Goal: Task Accomplishment & Management: Use online tool/utility

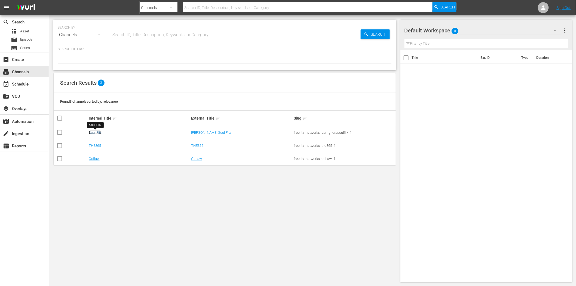
click at [93, 130] on link "Soul Flix" at bounding box center [95, 132] width 13 height 4
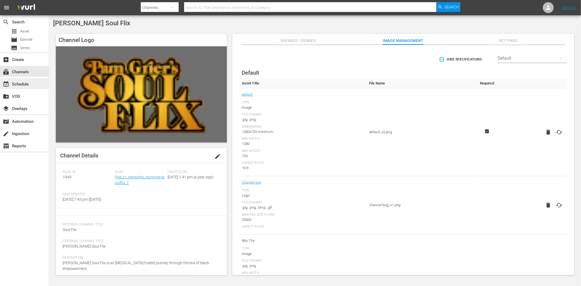
click at [35, 83] on div "event_available Schedule" at bounding box center [24, 83] width 49 height 11
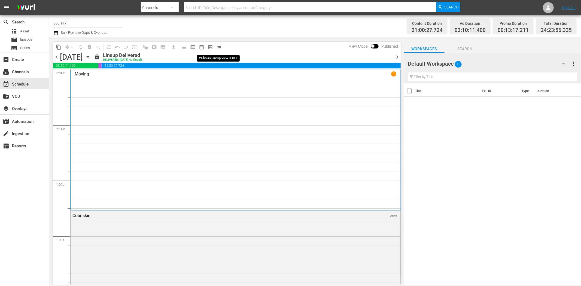
click at [220, 47] on span "toggle_off" at bounding box center [218, 46] width 5 height 5
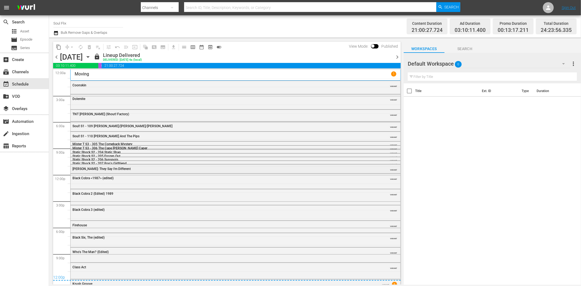
scroll to position [10, 0]
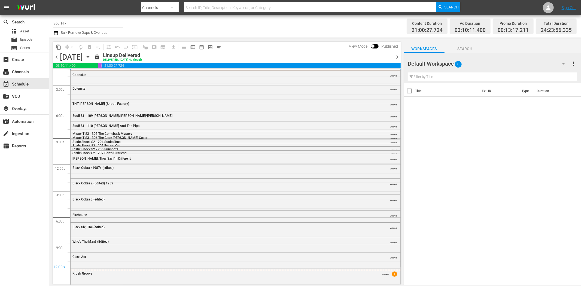
click at [91, 55] on icon "button" at bounding box center [88, 57] width 6 height 6
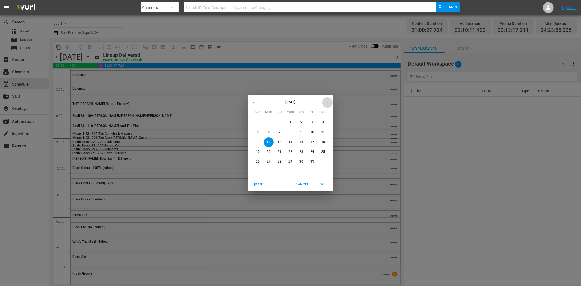
click at [326, 101] on icon "button" at bounding box center [327, 102] width 4 height 4
click at [257, 140] on p "9" at bounding box center [258, 142] width 2 height 5
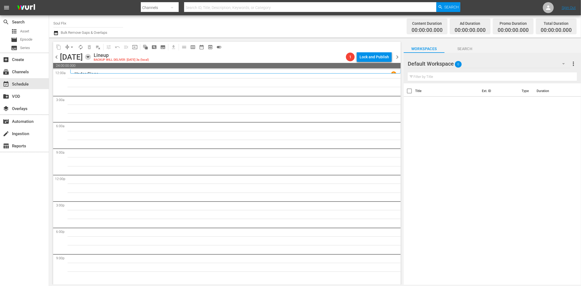
click at [91, 54] on icon "button" at bounding box center [88, 57] width 6 height 6
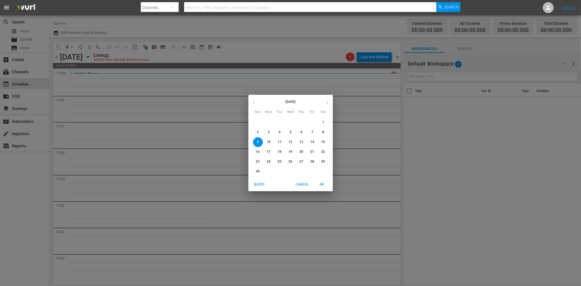
click at [493, 161] on div "November 2025 Sun Mon Tue Wed Thu Fri Sat 26 27 28 29 30 31 1 2 3 4 5 6 7 8 9 1…" at bounding box center [290, 143] width 581 height 286
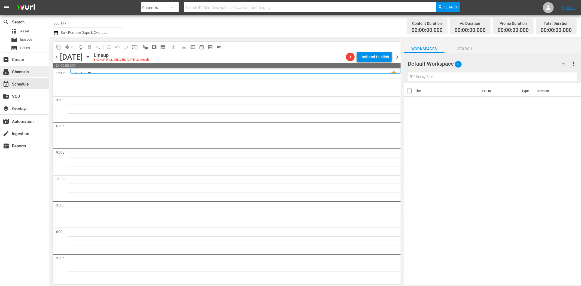
click at [28, 71] on div "subscriptions Channels" at bounding box center [15, 71] width 30 height 5
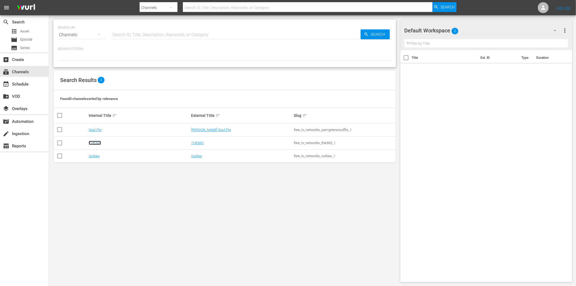
click at [93, 142] on link "THE365" at bounding box center [95, 143] width 12 height 4
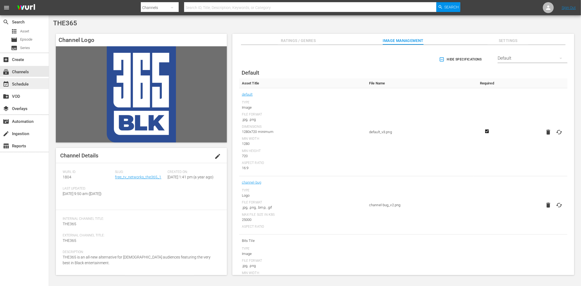
click at [26, 82] on div "event_available Schedule" at bounding box center [15, 83] width 30 height 5
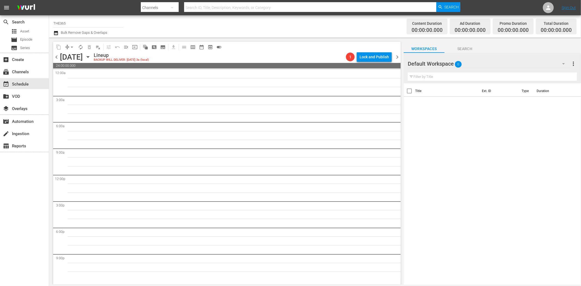
click at [91, 57] on icon "button" at bounding box center [88, 57] width 6 height 6
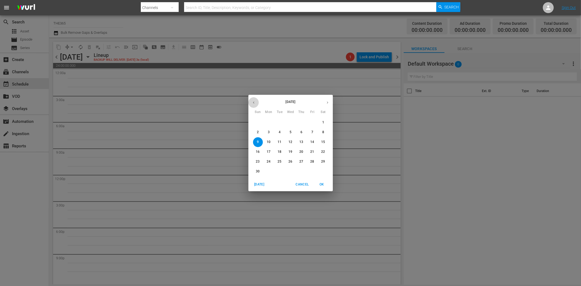
click at [255, 102] on icon "button" at bounding box center [254, 102] width 4 height 4
click at [270, 159] on p "27" at bounding box center [269, 161] width 4 height 5
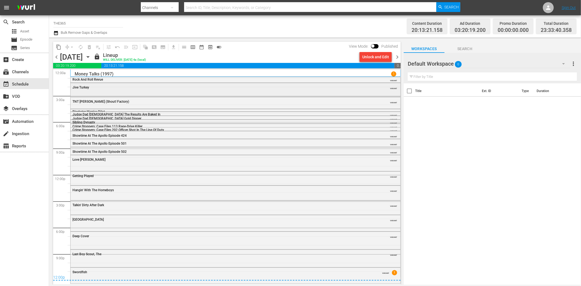
click at [143, 90] on div "Jive Turkey VARIANT" at bounding box center [236, 87] width 330 height 8
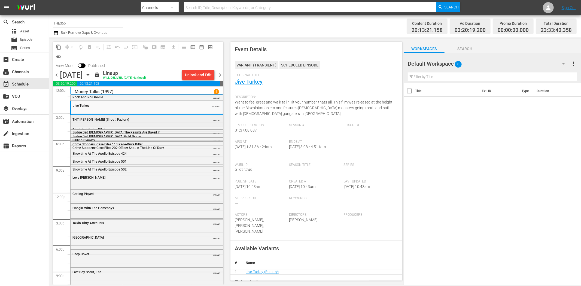
click at [140, 118] on div "TNT Jackson (Shout! Factory)" at bounding box center [132, 120] width 121 height 4
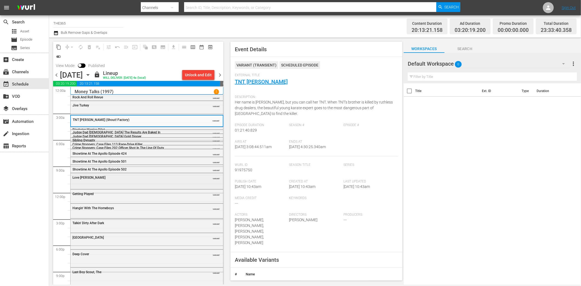
click at [142, 176] on div "Love Jones" at bounding box center [132, 178] width 121 height 4
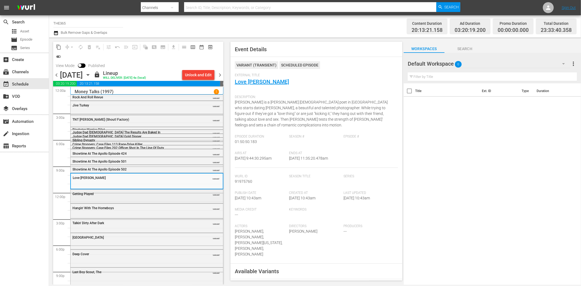
click at [108, 195] on div "Getting Played" at bounding box center [132, 194] width 121 height 4
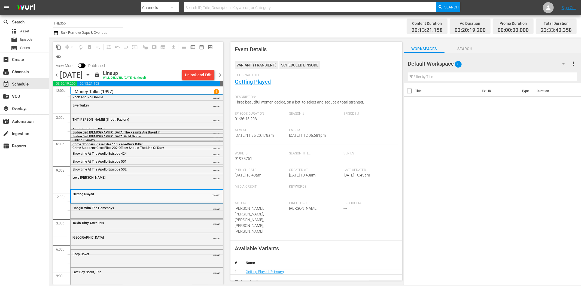
click at [89, 208] on span "Hangin' With The Homeboys" at bounding box center [92, 208] width 41 height 4
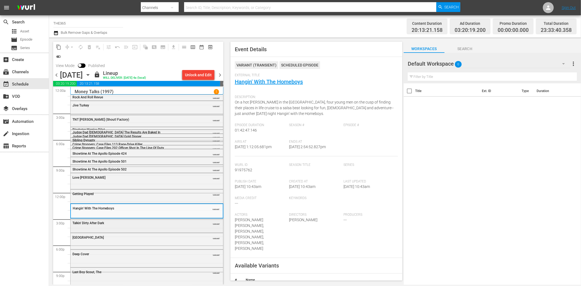
click at [150, 219] on div "Talkin' Dirty After Dark VARIANT" at bounding box center [147, 223] width 152 height 8
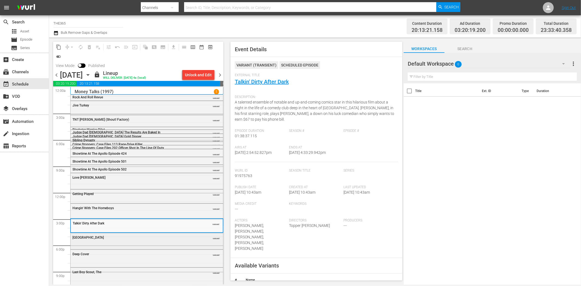
click at [155, 238] on div "South Central" at bounding box center [132, 237] width 121 height 4
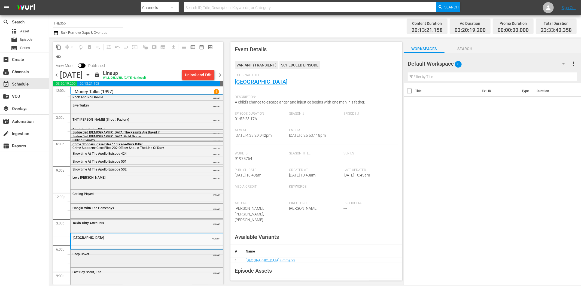
click at [131, 256] on div "Deep Cover VARIANT" at bounding box center [147, 254] width 152 height 8
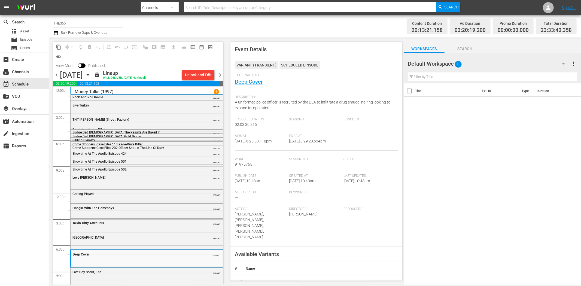
scroll to position [17, 0]
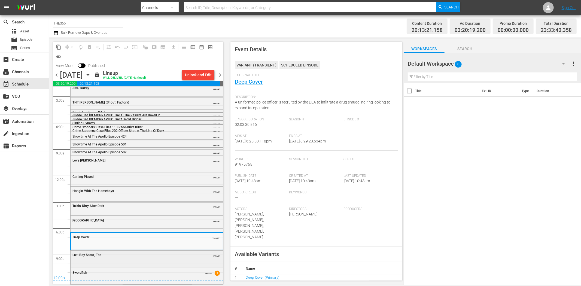
click at [142, 255] on div "Last Boy Scout, The" at bounding box center [132, 255] width 121 height 4
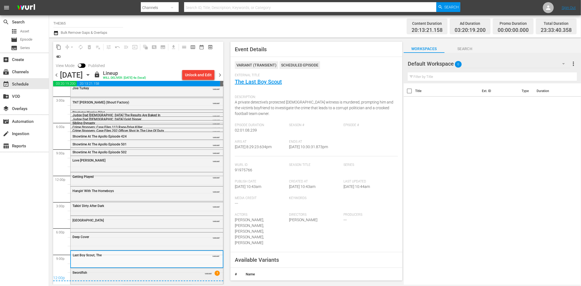
click at [164, 274] on div "Swordfish" at bounding box center [132, 273] width 121 height 4
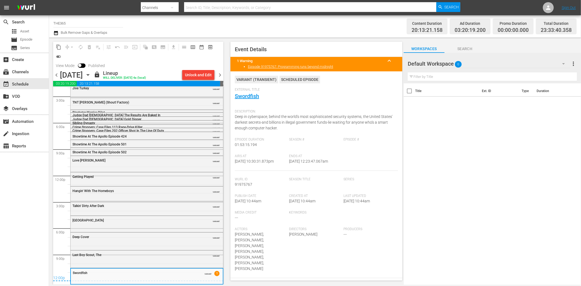
click at [222, 76] on span "chevron_right" at bounding box center [219, 75] width 7 height 7
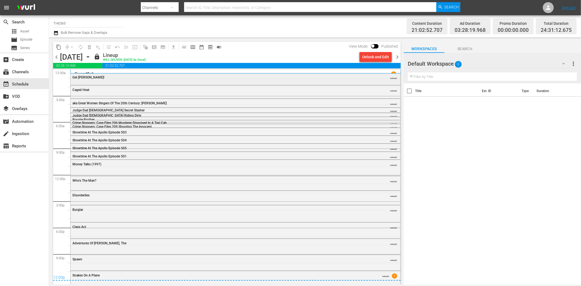
click at [91, 80] on div "Get Christie Love! VARIANT" at bounding box center [236, 77] width 330 height 8
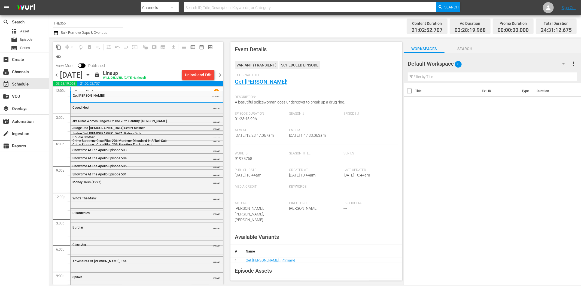
click at [162, 111] on div "Caged Heat VARIANT" at bounding box center [147, 107] width 152 height 8
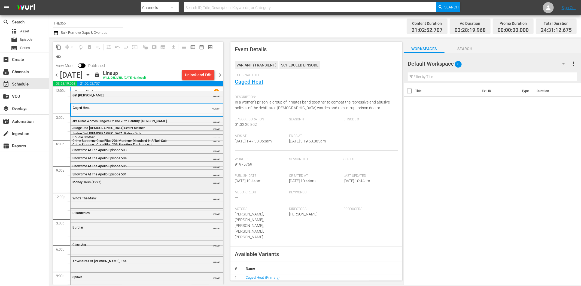
click at [101, 181] on span "Money Talks (1997)" at bounding box center [86, 182] width 29 height 4
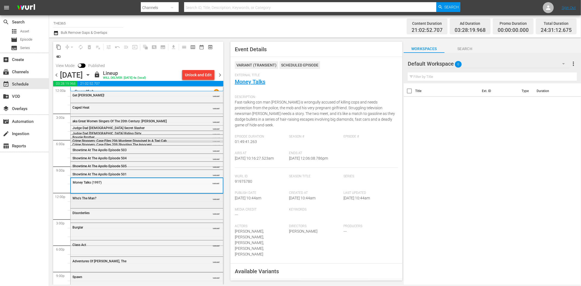
click at [146, 196] on div "Who's The Man?" at bounding box center [132, 198] width 121 height 4
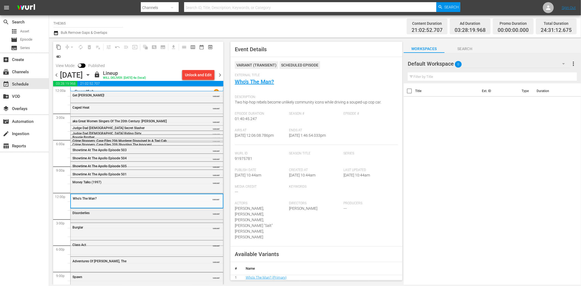
click at [146, 210] on div "Disorderlies VARIANT" at bounding box center [147, 213] width 152 height 8
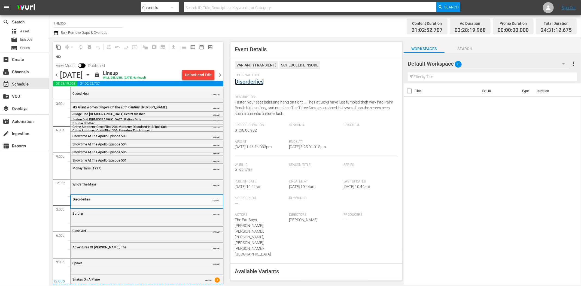
scroll to position [22, 0]
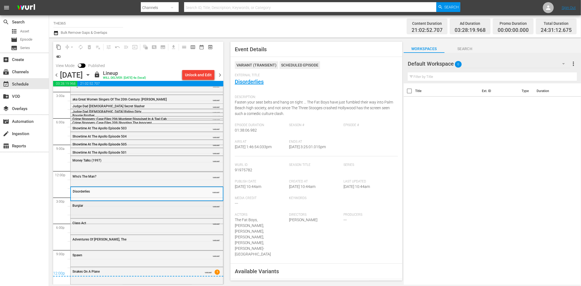
click at [139, 211] on div "Burglar VARIANT" at bounding box center [147, 209] width 152 height 16
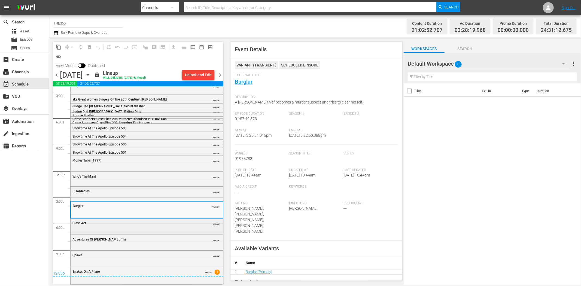
click at [156, 224] on div "Class Act" at bounding box center [132, 223] width 121 height 4
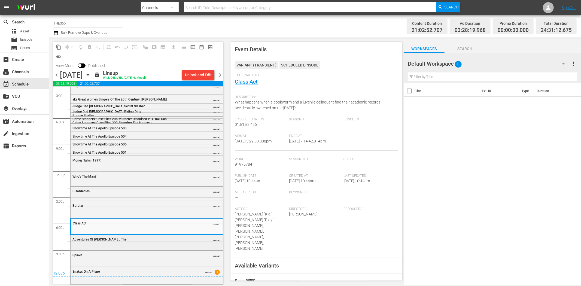
click at [157, 243] on div "Adventures Of Pluto Nash, The VARIANT" at bounding box center [147, 239] width 152 height 8
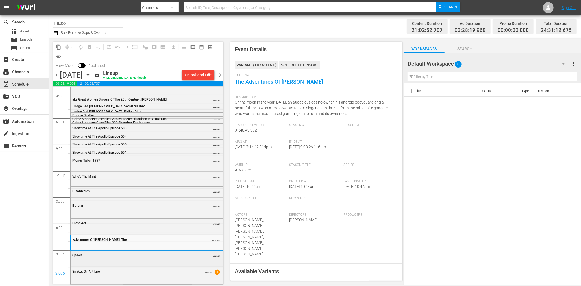
click at [167, 252] on div "Spawn VARIANT" at bounding box center [147, 255] width 152 height 8
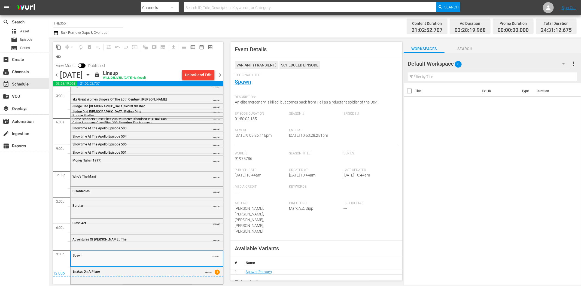
click at [186, 276] on div "12:00p" at bounding box center [138, 273] width 170 height 5
click at [181, 279] on div "Snakes On A Plane VARIANT 1" at bounding box center [147, 275] width 152 height 16
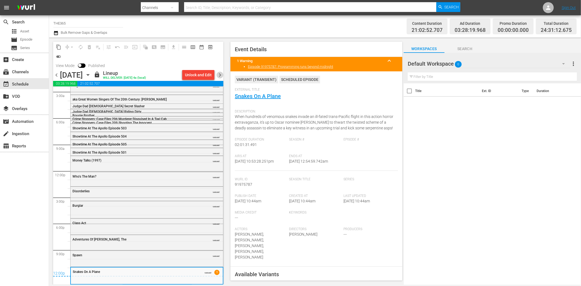
click at [220, 75] on span "chevron_right" at bounding box center [219, 75] width 7 height 7
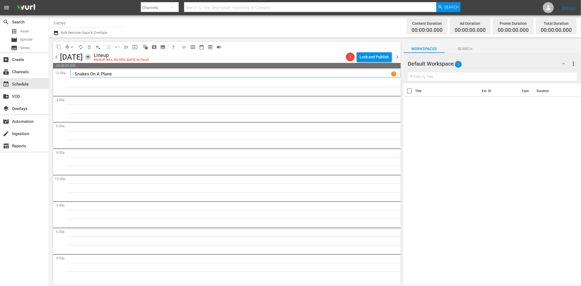
click at [91, 57] on icon "button" at bounding box center [88, 57] width 6 height 6
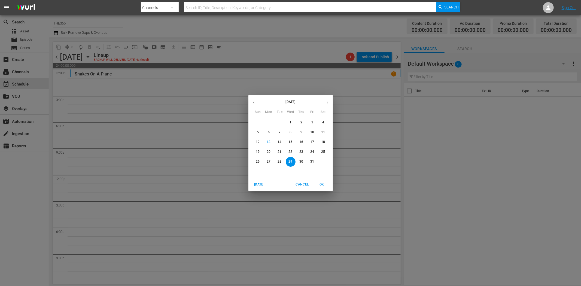
click at [27, 75] on div "October 2025 Sun Mon Tue Wed Thu Fri Sat 28 29 30 1 2 3 4 5 6 7 8 9 10 11 12 13…" at bounding box center [290, 143] width 581 height 286
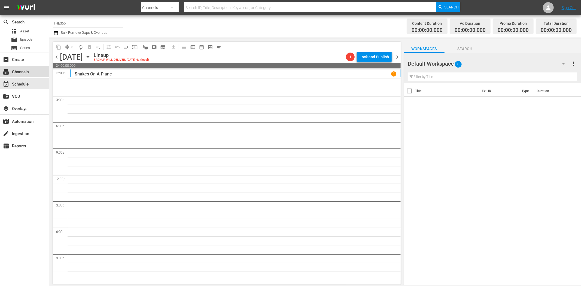
click at [25, 71] on div "subscriptions Channels" at bounding box center [15, 71] width 30 height 5
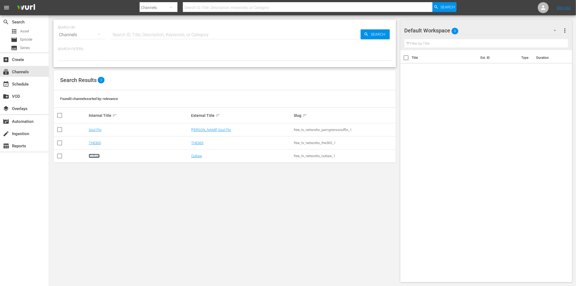
click at [91, 154] on link "Outlaw" at bounding box center [94, 156] width 11 height 4
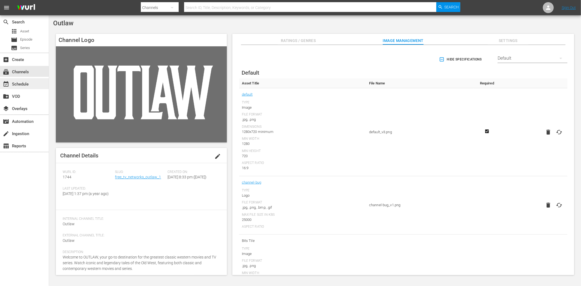
click at [12, 80] on div "event_available Schedule" at bounding box center [24, 83] width 49 height 11
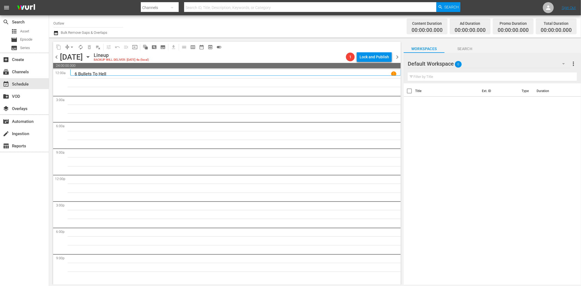
click at [92, 59] on div "Wednesday, October 29th October 29th" at bounding box center [76, 57] width 32 height 9
click at [91, 59] on icon "button" at bounding box center [88, 57] width 6 height 6
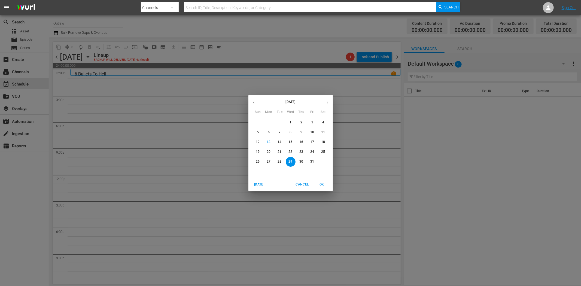
click at [265, 163] on span "27" at bounding box center [269, 161] width 10 height 5
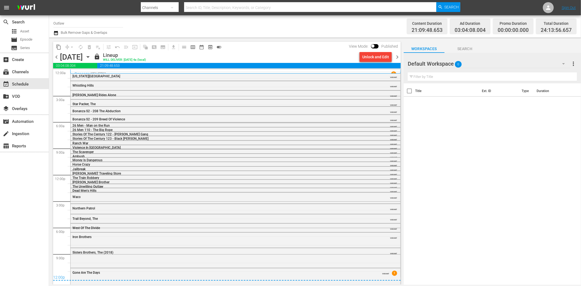
click at [103, 77] on div "Texas City" at bounding box center [220, 76] width 296 height 4
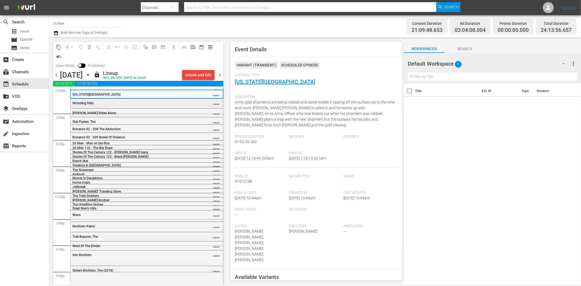
click at [150, 100] on div "Whistling Hills VARIANT" at bounding box center [147, 103] width 152 height 8
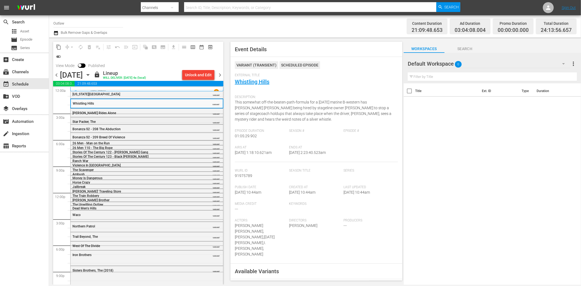
click at [119, 121] on div "Star Packer, The" at bounding box center [132, 122] width 121 height 4
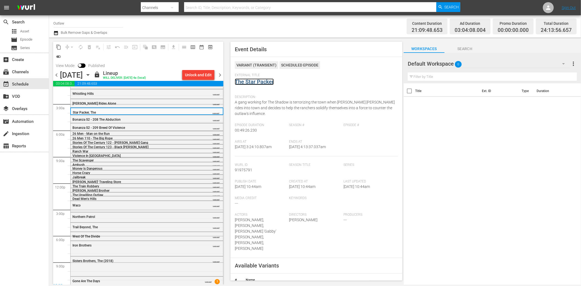
scroll to position [18, 0]
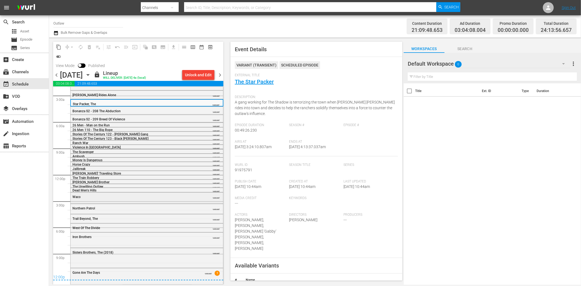
click at [145, 194] on div "Waco VARIANT" at bounding box center [147, 196] width 152 height 8
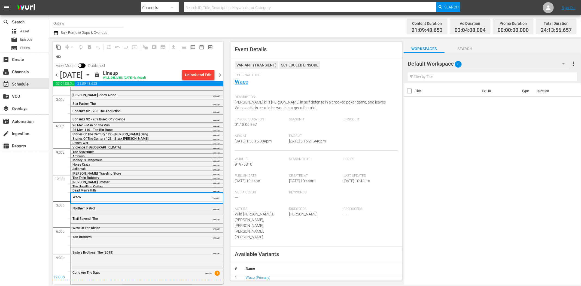
click at [137, 206] on div "Northern Patrol" at bounding box center [132, 208] width 121 height 4
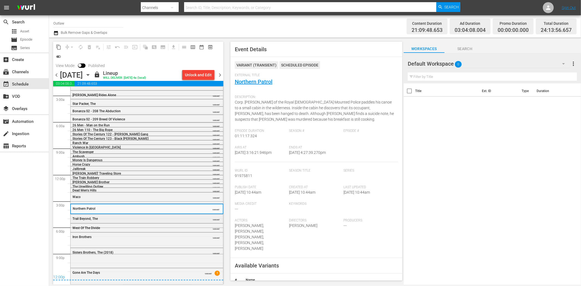
click at [144, 217] on div "Trail Beyond, The" at bounding box center [132, 219] width 121 height 4
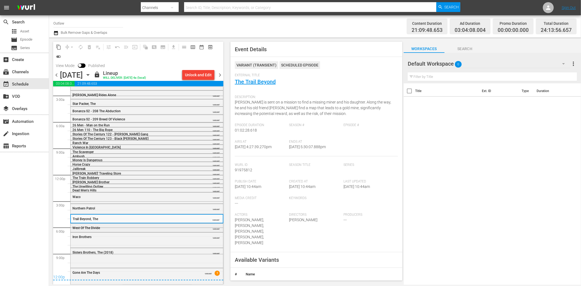
click at [119, 230] on div "West Of The Divide VARIANT" at bounding box center [147, 228] width 152 height 8
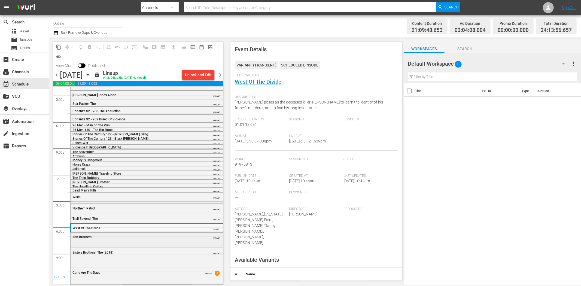
click at [160, 238] on div "Iron Brothers" at bounding box center [132, 237] width 121 height 4
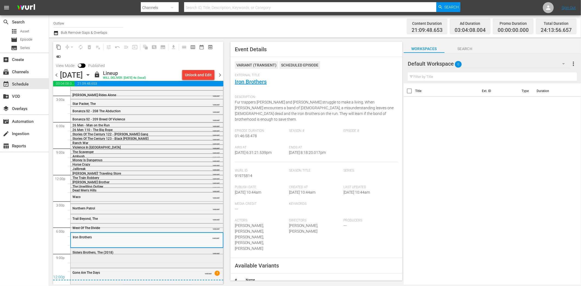
click at [134, 255] on div "Sisters Brothers, The (2018) VARIANT" at bounding box center [147, 252] width 152 height 8
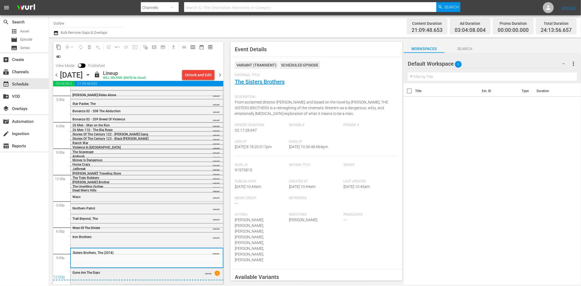
click at [178, 272] on div "Gone Are The Days" at bounding box center [132, 273] width 121 height 4
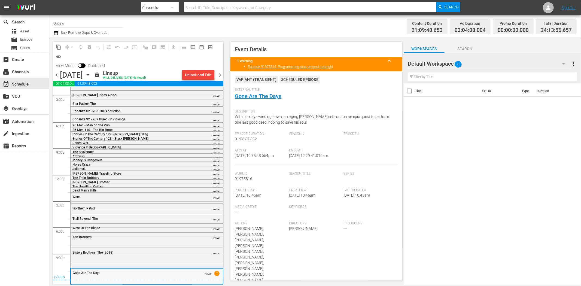
click at [221, 75] on span "chevron_right" at bounding box center [219, 75] width 7 height 7
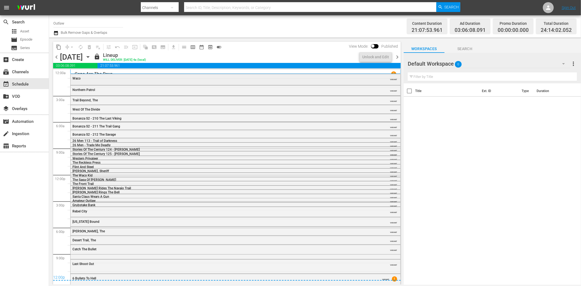
click at [91, 80] on div "Waco VARIANT" at bounding box center [236, 78] width 330 height 8
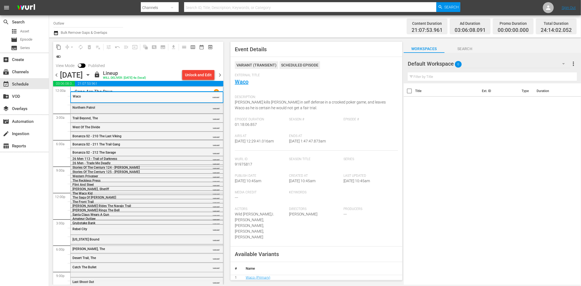
click at [133, 106] on div "Northern Patrol" at bounding box center [132, 108] width 121 height 4
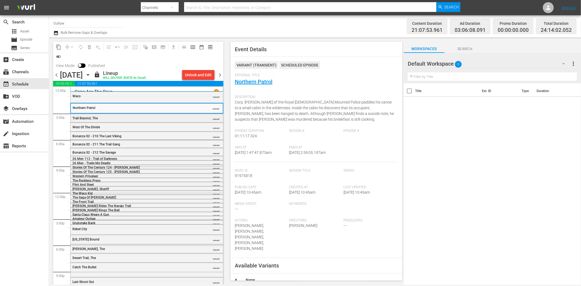
click at [156, 116] on div "Trail Beyond, The" at bounding box center [132, 118] width 121 height 4
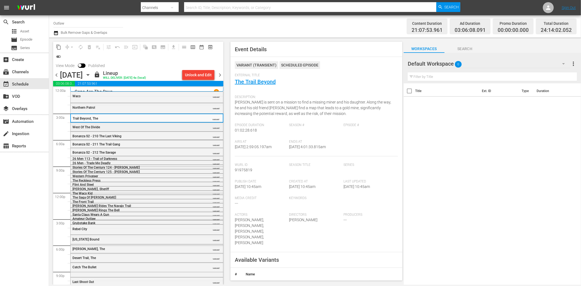
click at [131, 127] on div "West Of The Divide" at bounding box center [132, 127] width 121 height 4
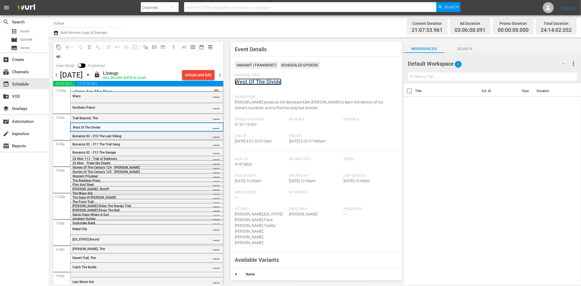
scroll to position [20, 0]
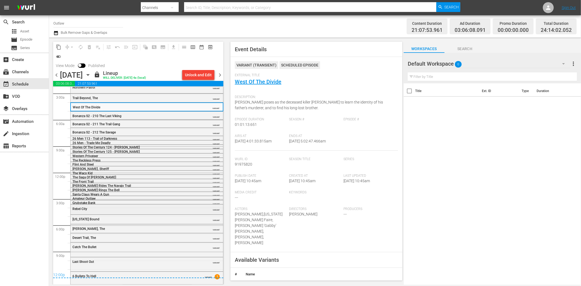
click at [130, 209] on div "Rebel City" at bounding box center [132, 209] width 121 height 4
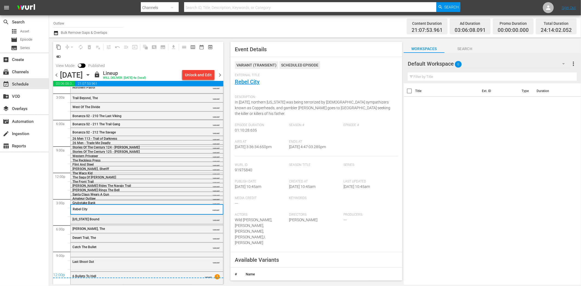
click at [165, 218] on div "Arizona Bound" at bounding box center [132, 219] width 121 height 4
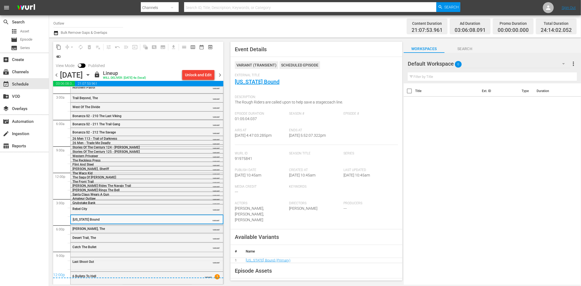
click at [125, 229] on div "Dawn Rider, The" at bounding box center [132, 229] width 121 height 4
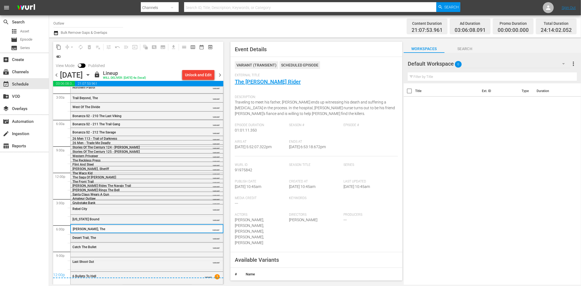
click at [163, 236] on div "Desert Trail, The" at bounding box center [132, 238] width 121 height 4
click at [155, 251] on div "Catch The Bullet VARIANT" at bounding box center [147, 249] width 152 height 13
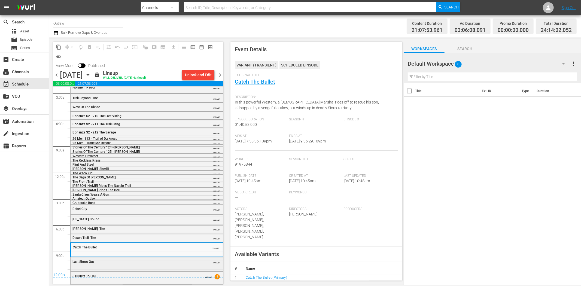
click at [170, 262] on div "Last Shoot Out" at bounding box center [132, 262] width 121 height 4
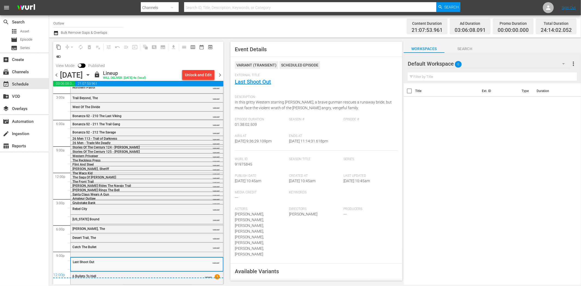
click at [181, 274] on div "12:00p" at bounding box center [138, 275] width 170 height 5
click at [180, 279] on div "6 Bullets To Hell VARIANT 1" at bounding box center [147, 276] width 152 height 8
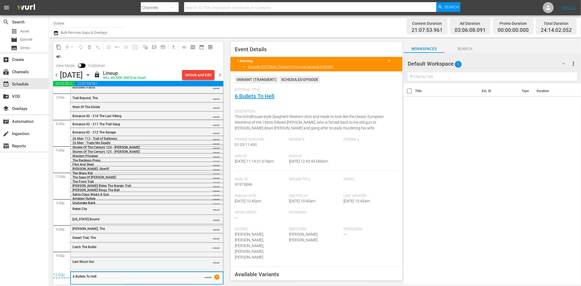
click at [219, 77] on span "chevron_right" at bounding box center [219, 75] width 7 height 7
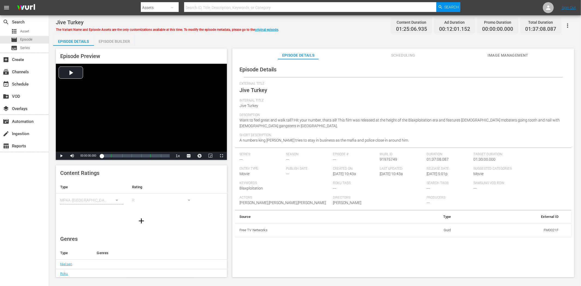
click at [492, 59] on button "Image Management" at bounding box center [507, 53] width 41 height 11
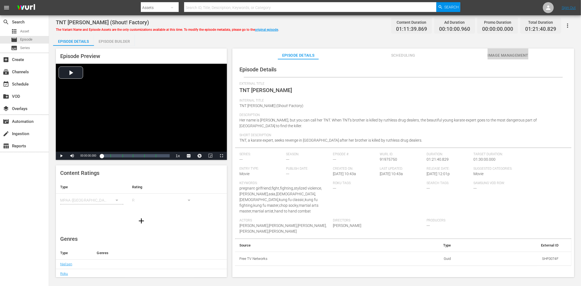
click at [507, 52] on span "Image Management" at bounding box center [507, 55] width 41 height 7
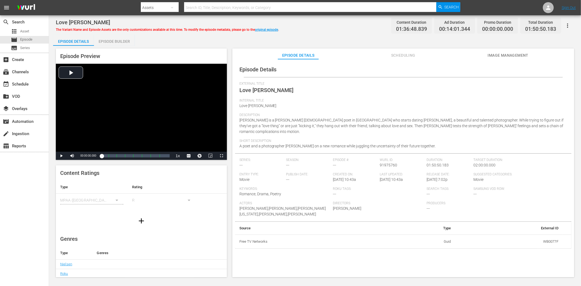
click at [515, 53] on span "Image Management" at bounding box center [507, 55] width 41 height 7
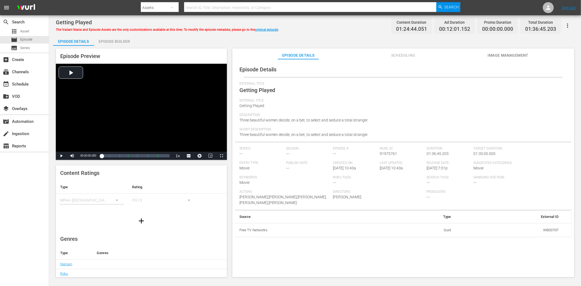
click at [511, 54] on span "Image Management" at bounding box center [507, 55] width 41 height 7
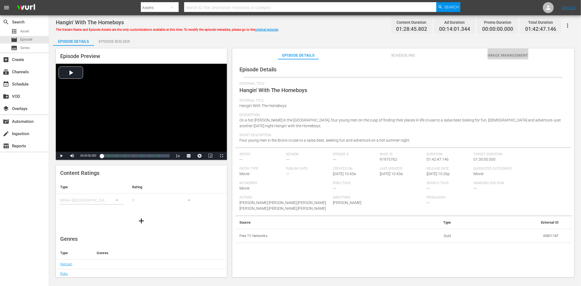
click at [499, 55] on span "Image Management" at bounding box center [507, 55] width 41 height 7
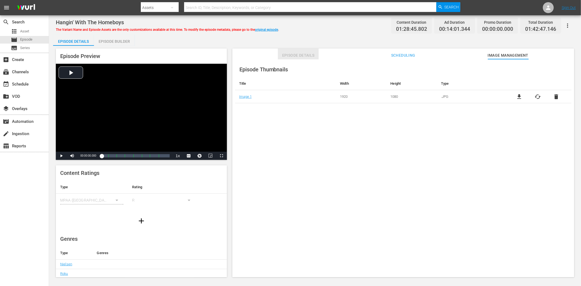
click at [293, 55] on span "Episode Details" at bounding box center [298, 55] width 41 height 7
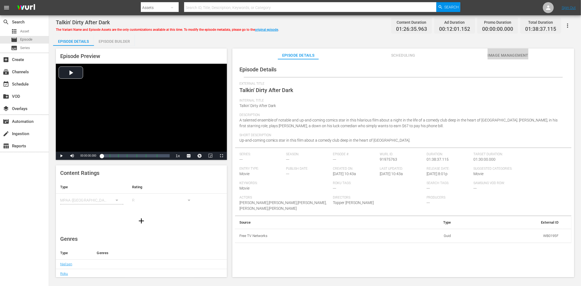
click at [513, 56] on span "Image Management" at bounding box center [507, 55] width 41 height 7
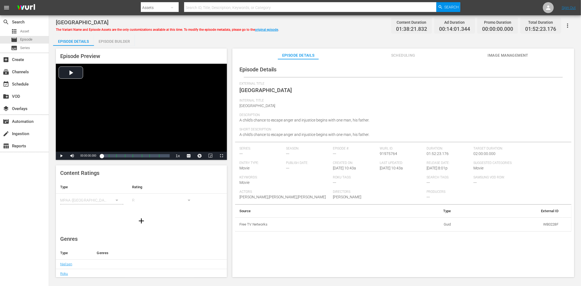
click at [501, 53] on span "Image Management" at bounding box center [507, 55] width 41 height 7
click at [510, 54] on span "Image Management" at bounding box center [507, 55] width 41 height 7
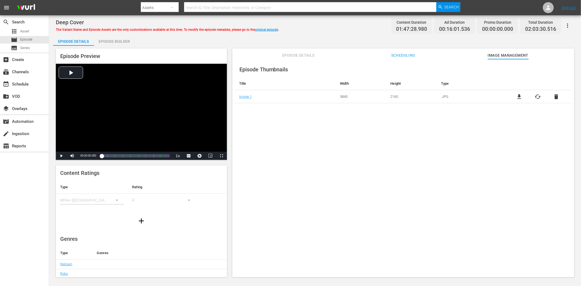
click at [302, 56] on span "Episode Details" at bounding box center [298, 55] width 41 height 7
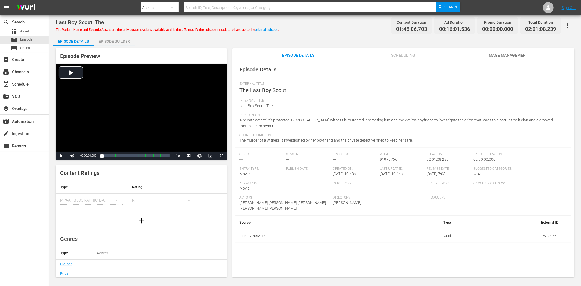
click at [502, 54] on span "Image Management" at bounding box center [507, 55] width 41 height 7
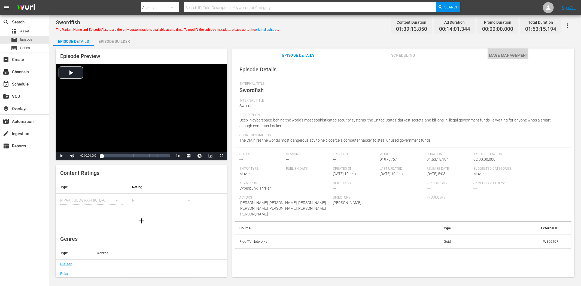
click at [515, 53] on span "Image Management" at bounding box center [507, 55] width 41 height 7
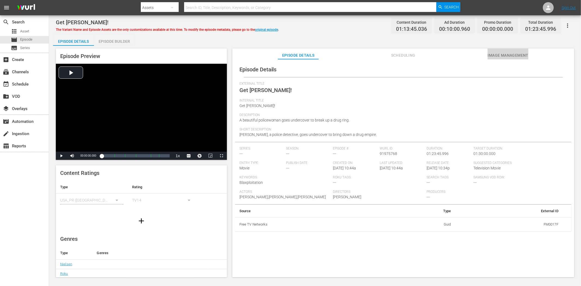
click at [513, 55] on span "Image Management" at bounding box center [507, 55] width 41 height 7
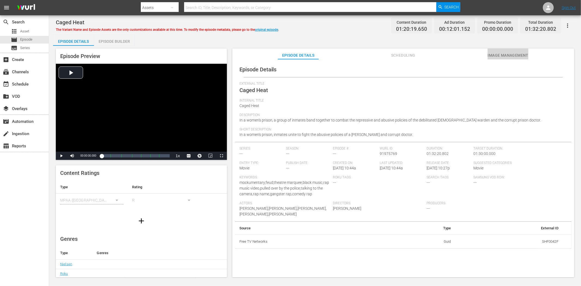
click at [521, 54] on span "Image Management" at bounding box center [507, 55] width 41 height 7
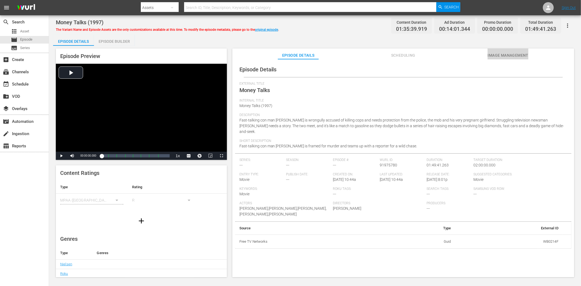
click at [497, 56] on span "Image Management" at bounding box center [507, 55] width 41 height 7
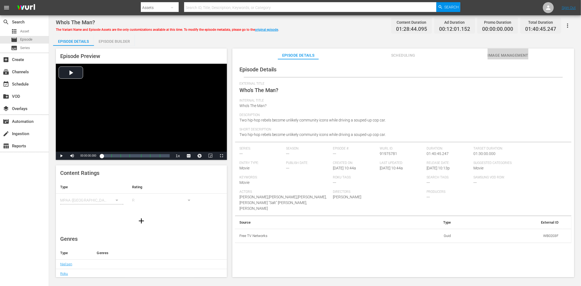
click at [501, 56] on span "Image Management" at bounding box center [507, 55] width 41 height 7
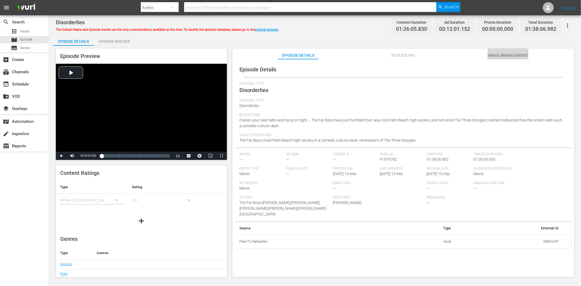
click at [516, 49] on button "Image Management" at bounding box center [507, 53] width 41 height 11
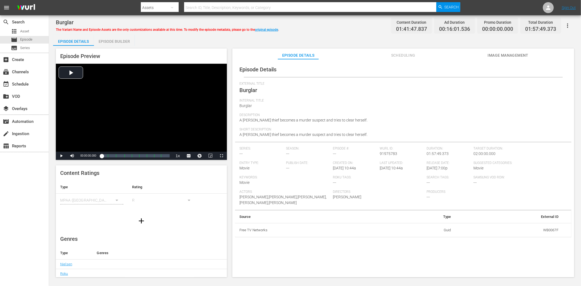
click at [509, 54] on span "Image Management" at bounding box center [507, 55] width 41 height 7
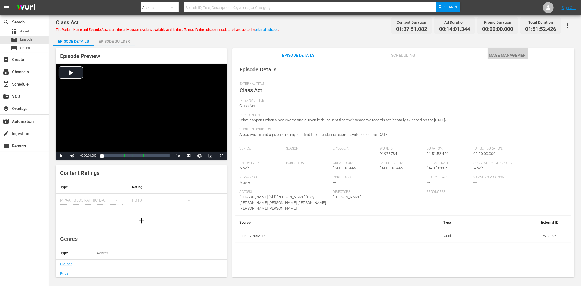
click at [498, 52] on span "Image Management" at bounding box center [507, 55] width 41 height 7
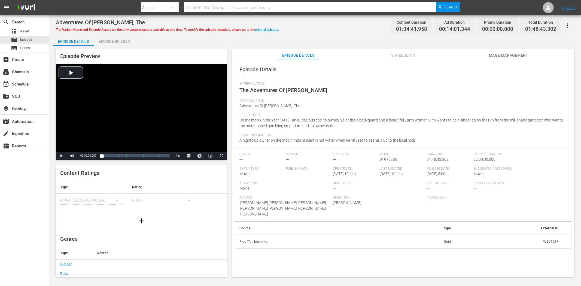
drag, startPoint x: 512, startPoint y: 53, endPoint x: 502, endPoint y: 51, distance: 10.5
click at [512, 53] on span "Image Management" at bounding box center [507, 55] width 41 height 7
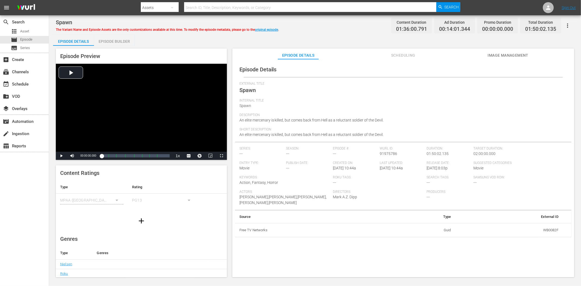
click at [517, 57] on span "Image Management" at bounding box center [507, 55] width 41 height 7
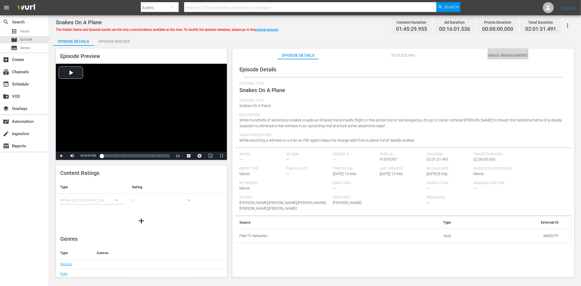
click at [509, 53] on span "Image Management" at bounding box center [507, 55] width 41 height 7
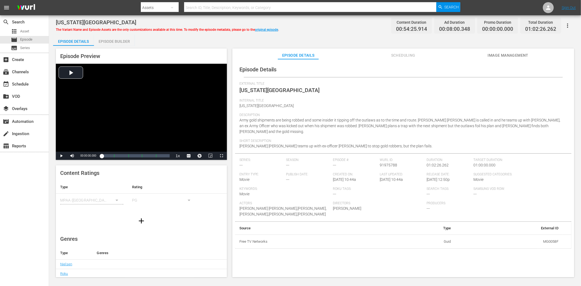
click at [498, 57] on span "Image Management" at bounding box center [507, 55] width 41 height 7
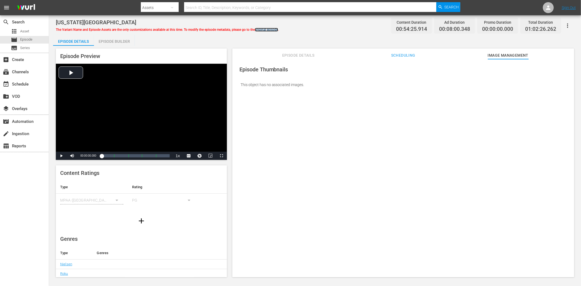
drag, startPoint x: 276, startPoint y: 28, endPoint x: 281, endPoint y: 29, distance: 5.5
click at [276, 28] on link "original episode" at bounding box center [266, 30] width 23 height 4
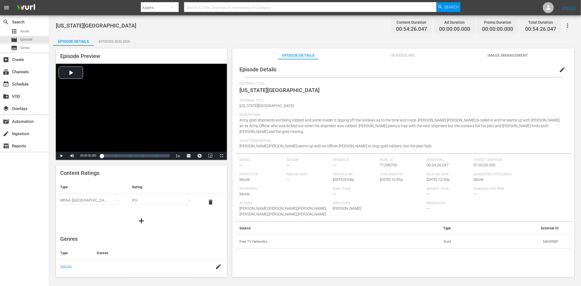
click at [500, 48] on button "Image Management" at bounding box center [507, 53] width 41 height 11
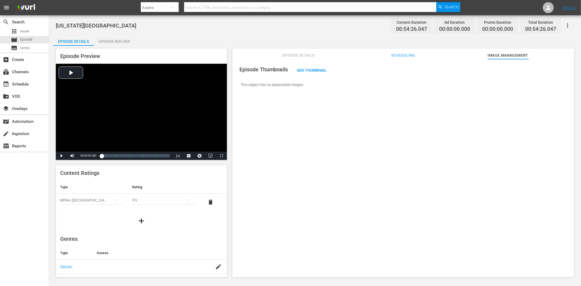
click at [522, 23] on button "button" at bounding box center [567, 25] width 13 height 13
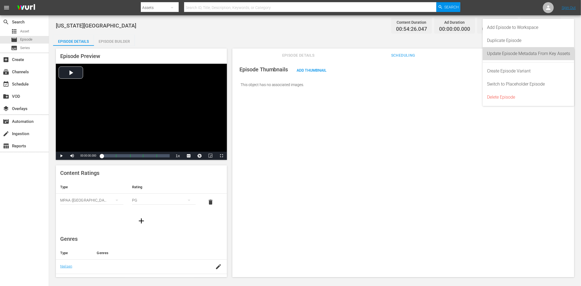
click at [522, 51] on div "Update Episode Metadata From Key Assets" at bounding box center [528, 53] width 83 height 13
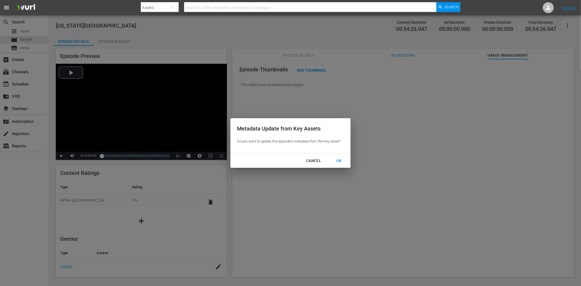
click at [337, 162] on div "OK" at bounding box center [339, 160] width 14 height 7
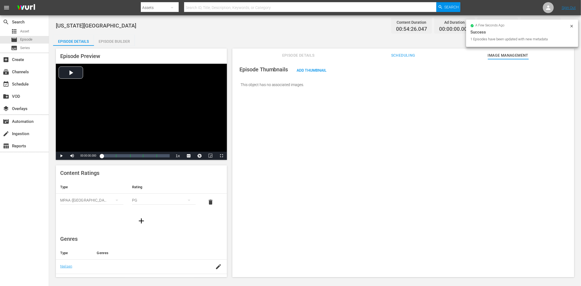
click at [409, 55] on span "Scheduling" at bounding box center [403, 55] width 41 height 7
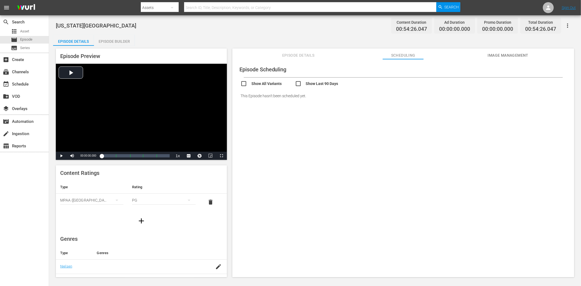
click at [518, 56] on span "Image Management" at bounding box center [507, 55] width 41 height 7
click at [298, 52] on span "Episode Details" at bounding box center [298, 55] width 41 height 7
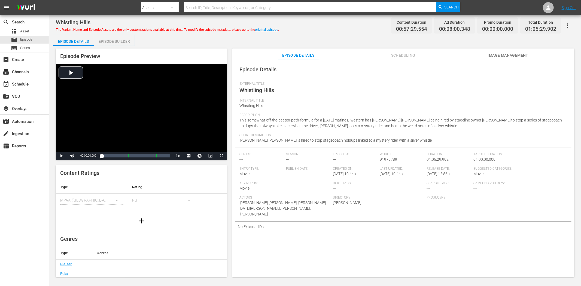
click at [498, 55] on span "Image Management" at bounding box center [507, 55] width 41 height 7
click at [509, 55] on span "Image Management" at bounding box center [507, 55] width 41 height 7
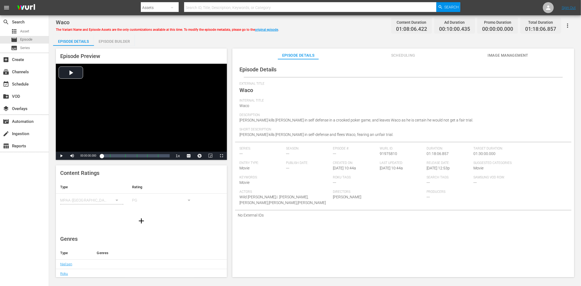
click at [513, 52] on span "Image Management" at bounding box center [507, 55] width 41 height 7
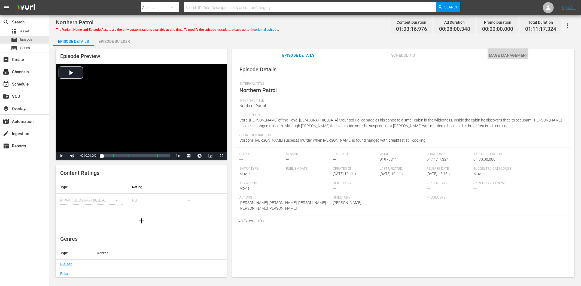
click at [489, 54] on span "Image Management" at bounding box center [507, 55] width 41 height 7
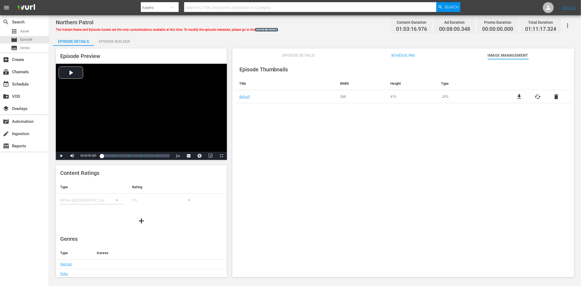
click at [271, 28] on link "original episode" at bounding box center [266, 30] width 23 height 4
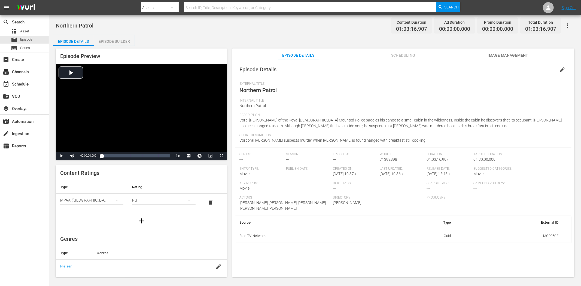
click at [491, 53] on span "Image Management" at bounding box center [507, 55] width 41 height 7
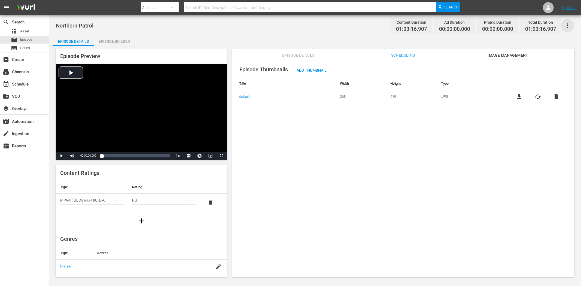
click at [522, 23] on icon "button" at bounding box center [567, 25] width 7 height 7
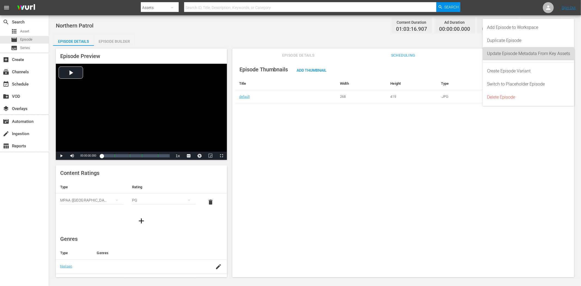
click at [499, 54] on div "Update Episode Metadata From Key Assets" at bounding box center [528, 53] width 83 height 13
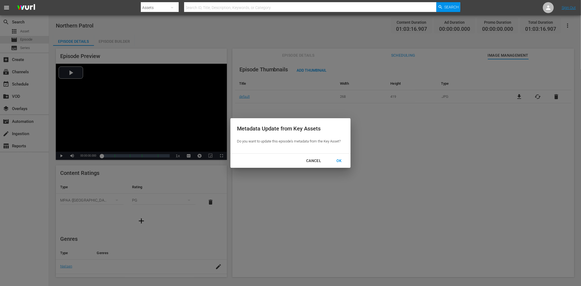
click at [345, 158] on div "OK" at bounding box center [339, 160] width 14 height 7
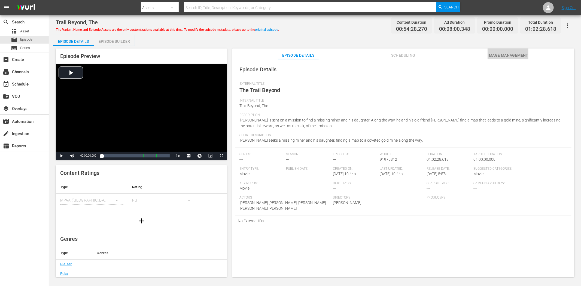
click at [502, 58] on span "Image Management" at bounding box center [507, 55] width 41 height 7
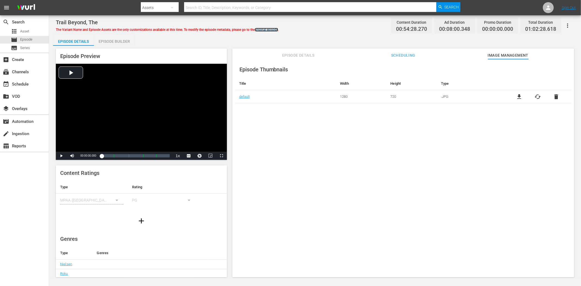
drag, startPoint x: 278, startPoint y: 29, endPoint x: 290, endPoint y: 29, distance: 12.0
click at [278, 29] on link "original episode" at bounding box center [266, 30] width 23 height 4
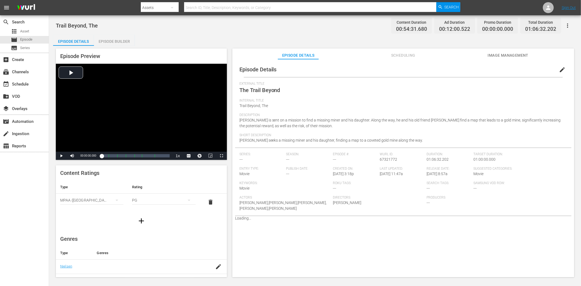
click at [488, 53] on span "Image Management" at bounding box center [507, 55] width 41 height 7
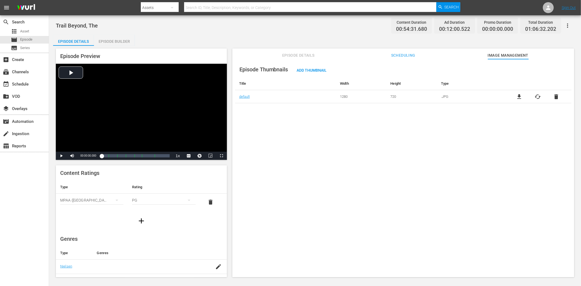
click at [522, 25] on icon "button" at bounding box center [567, 25] width 7 height 7
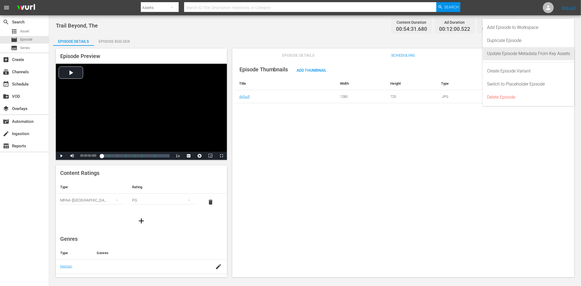
click at [521, 51] on div "Update Episode Metadata From Key Assets" at bounding box center [528, 53] width 83 height 13
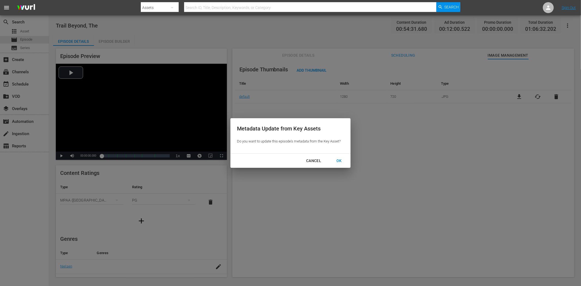
click at [338, 159] on div "OK" at bounding box center [339, 160] width 14 height 7
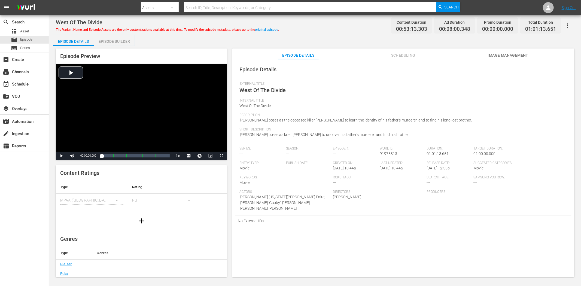
click at [496, 51] on button "Image Management" at bounding box center [507, 53] width 41 height 11
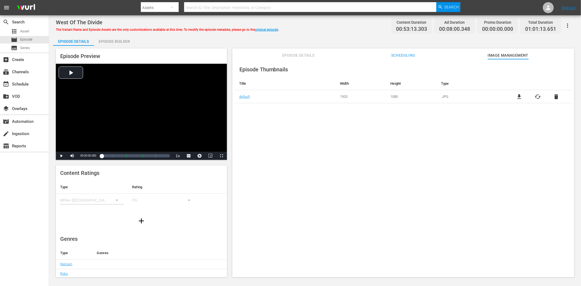
click at [300, 59] on button "Episode Details" at bounding box center [298, 53] width 41 height 11
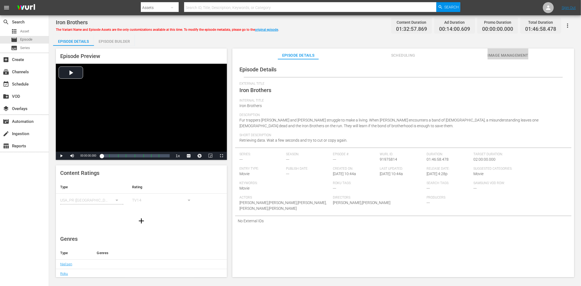
click at [493, 57] on span "Image Management" at bounding box center [507, 55] width 41 height 7
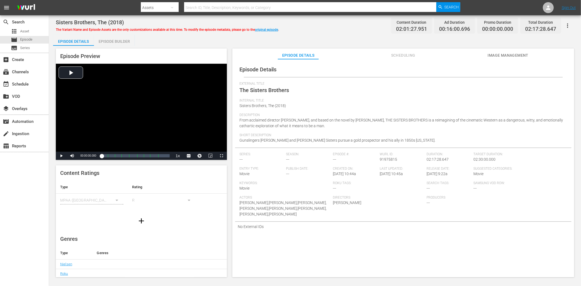
click at [492, 54] on span "Image Management" at bounding box center [507, 55] width 41 height 7
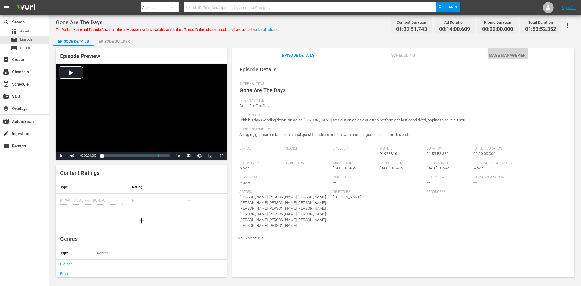
click at [494, 52] on span "Image Management" at bounding box center [507, 55] width 41 height 7
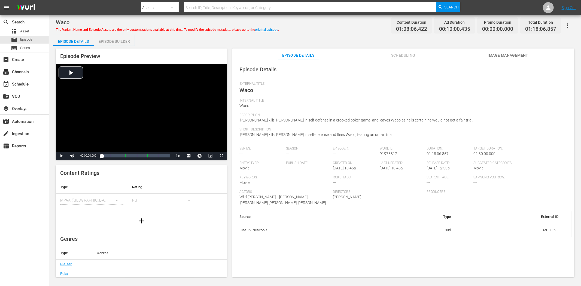
click at [497, 56] on span "Image Management" at bounding box center [507, 55] width 41 height 7
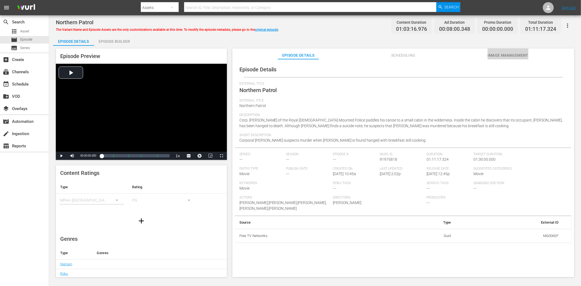
click at [512, 50] on button "Image Management" at bounding box center [507, 53] width 41 height 11
click at [516, 54] on span "Image Management" at bounding box center [507, 55] width 41 height 7
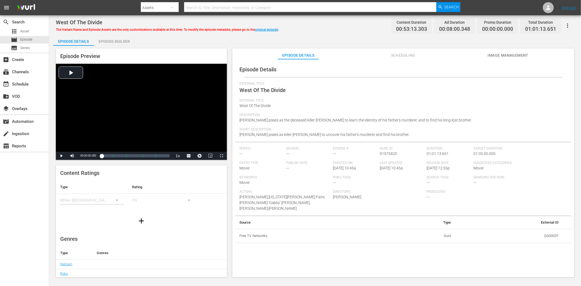
click at [516, 46] on div "Episode Preview Video Player is loading. Play Video Play Mute Current Time 00:0…" at bounding box center [315, 164] width 524 height 236
click at [507, 54] on span "Image Management" at bounding box center [507, 55] width 41 height 7
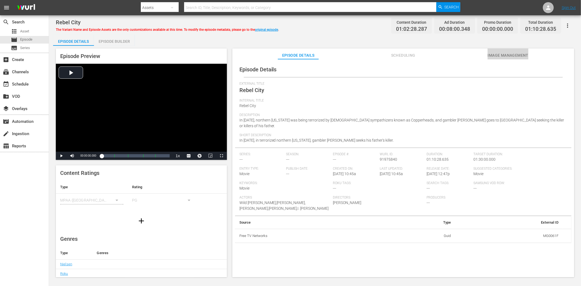
click at [497, 54] on span "Image Management" at bounding box center [507, 55] width 41 height 7
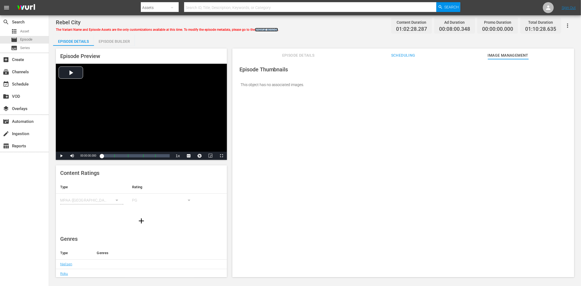
click at [268, 29] on link "original episode" at bounding box center [266, 30] width 23 height 4
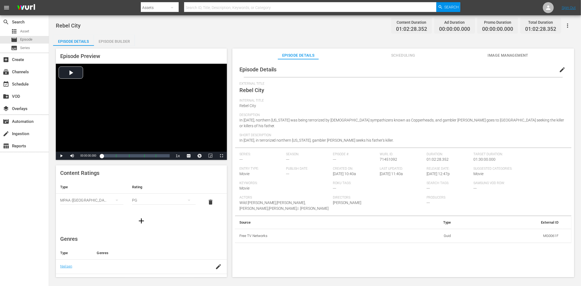
click at [494, 54] on span "Image Management" at bounding box center [507, 55] width 41 height 7
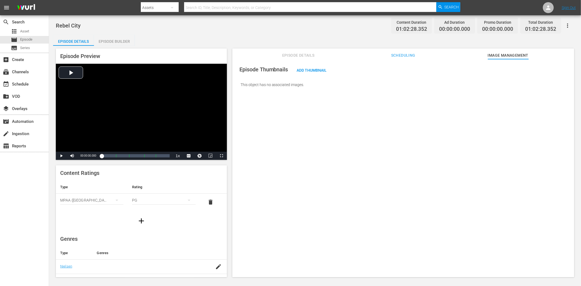
click at [522, 22] on button "button" at bounding box center [567, 25] width 13 height 13
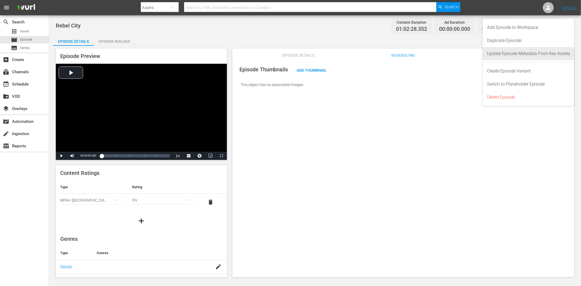
click at [522, 51] on div "Update Episode Metadata From Key Assets" at bounding box center [528, 53] width 83 height 13
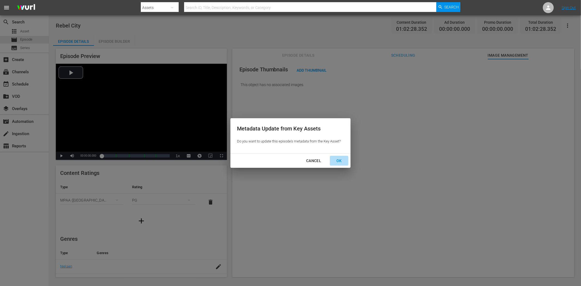
click at [338, 156] on button "OK" at bounding box center [339, 161] width 19 height 10
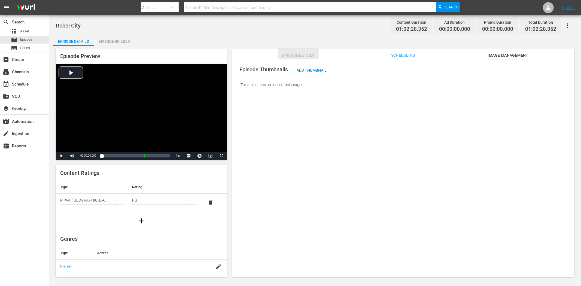
click at [305, 54] on span "Episode Details" at bounding box center [298, 55] width 41 height 7
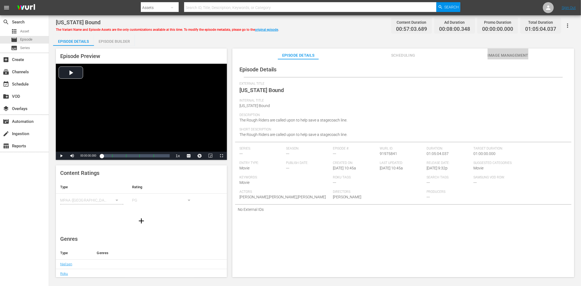
click at [511, 52] on button "Image Management" at bounding box center [507, 53] width 41 height 11
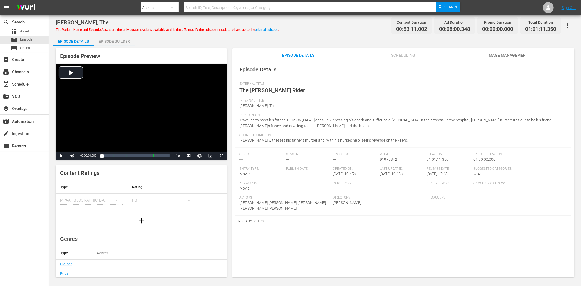
click at [512, 55] on span "Image Management" at bounding box center [507, 55] width 41 height 7
click at [492, 50] on button "Image Management" at bounding box center [507, 53] width 41 height 11
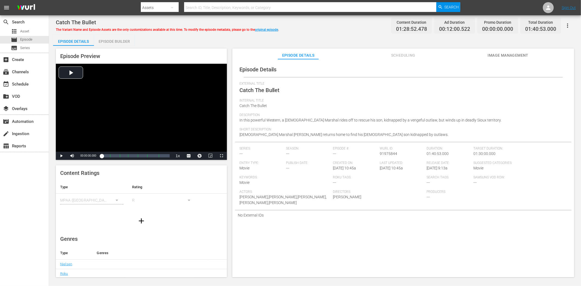
click at [507, 56] on span "Image Management" at bounding box center [507, 55] width 41 height 7
click at [512, 53] on span "Image Management" at bounding box center [507, 55] width 41 height 7
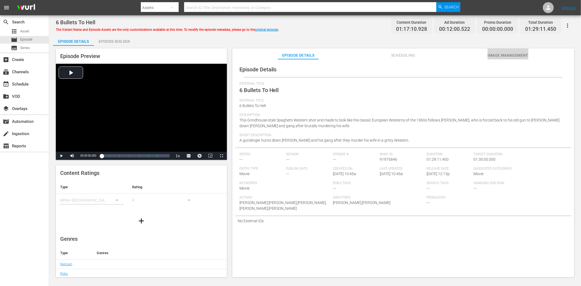
click at [522, 54] on span "Image Management" at bounding box center [507, 55] width 41 height 7
